Goal: Navigation & Orientation: Find specific page/section

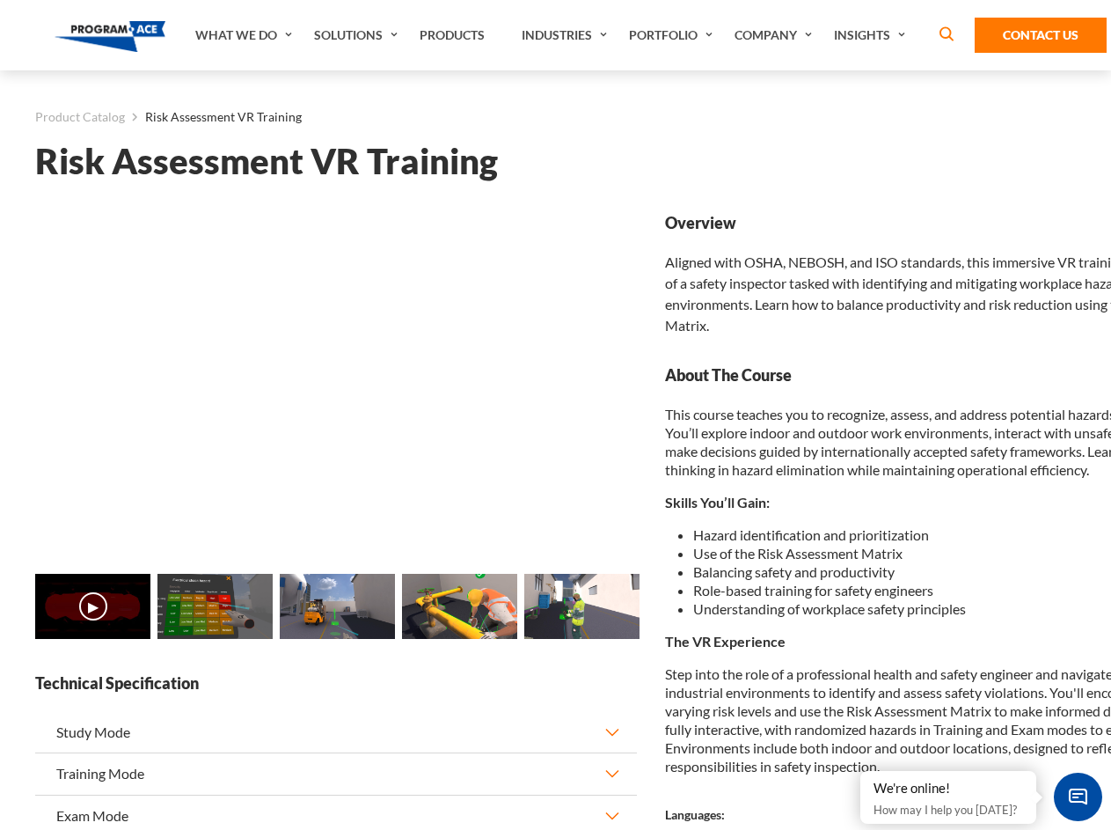
click at [358, 35] on link "Solutions" at bounding box center [358, 35] width 106 height 70
click at [0, 0] on div "AI & Computer Vision Solutions Computer Vision Quality Control AI tools for fas…" at bounding box center [0, 0] width 0 height 0
click at [0, 0] on div "AI & Computer Vision Solutions Virtual Training Solutions Virtual Tour Solution…" at bounding box center [0, 0] width 0 height 0
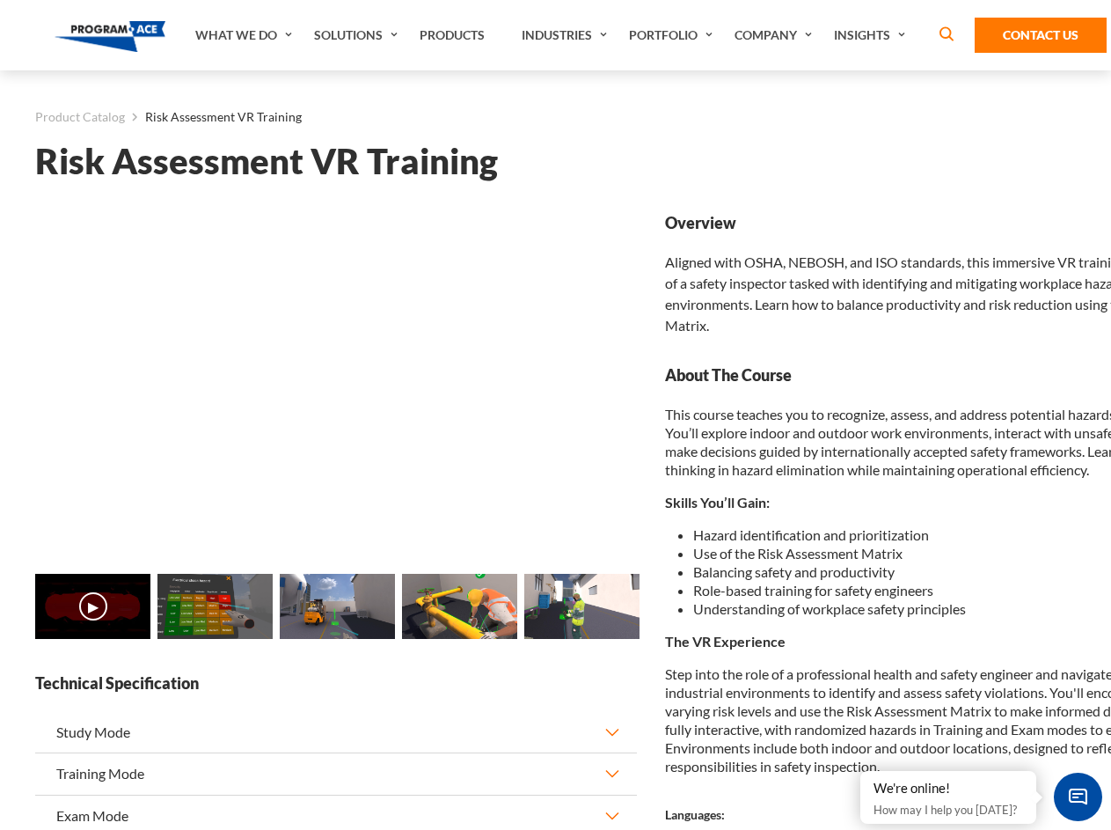
click at [0, 0] on div "AI & Computer Vision Solutions Virtual Training Solutions Virtual Tour Solution…" at bounding box center [0, 0] width 0 height 0
click at [0, 0] on div "AI & Computer Vision Solutions Computer Vision Quality Control AI tools for fas…" at bounding box center [0, 0] width 0 height 0
